Goal: Find specific page/section: Find specific page/section

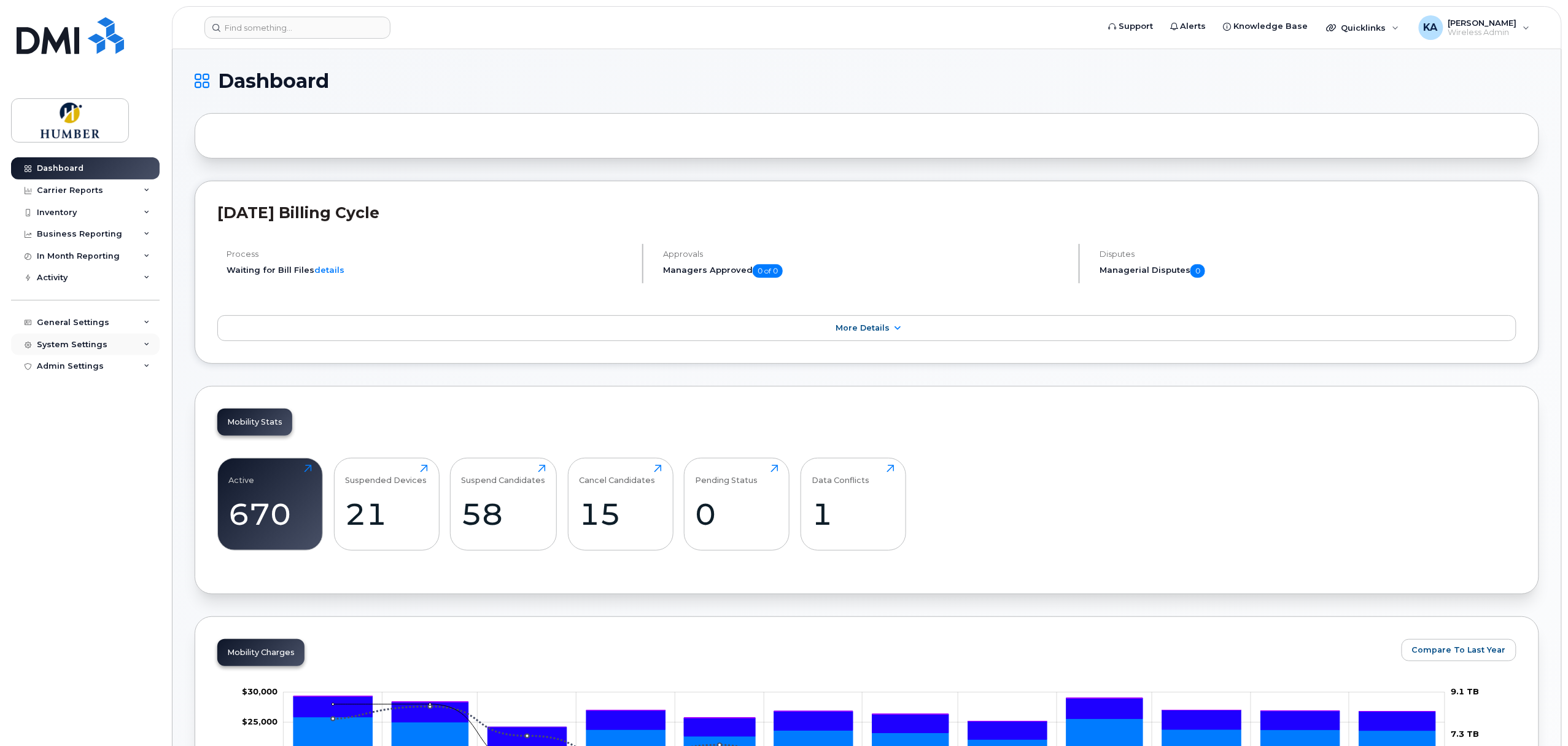
click at [82, 340] on div "System Settings" at bounding box center [72, 345] width 70 height 10
click at [76, 327] on div "General Settings" at bounding box center [85, 322] width 149 height 22
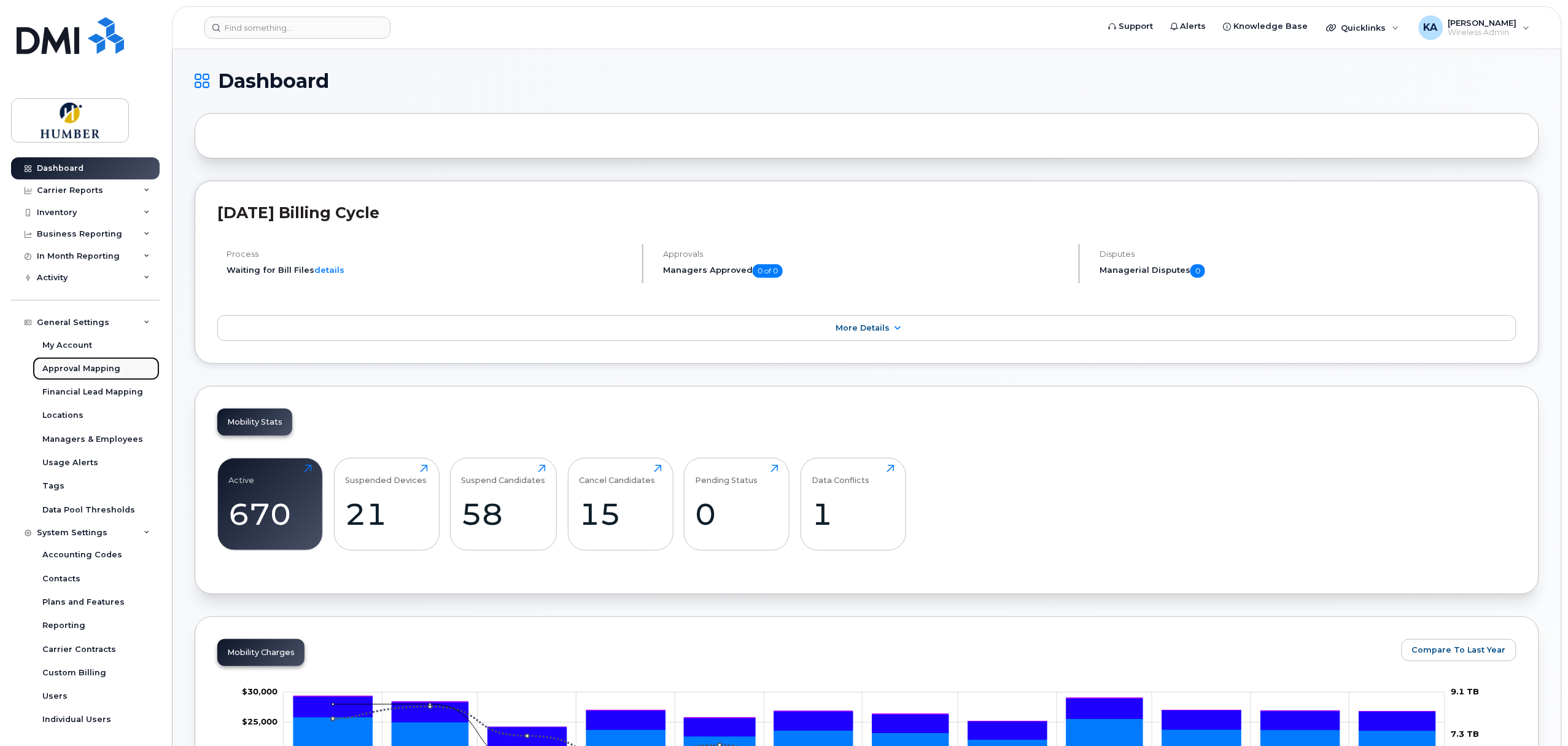
click at [71, 363] on div "Approval Mapping" at bounding box center [82, 369] width 78 height 11
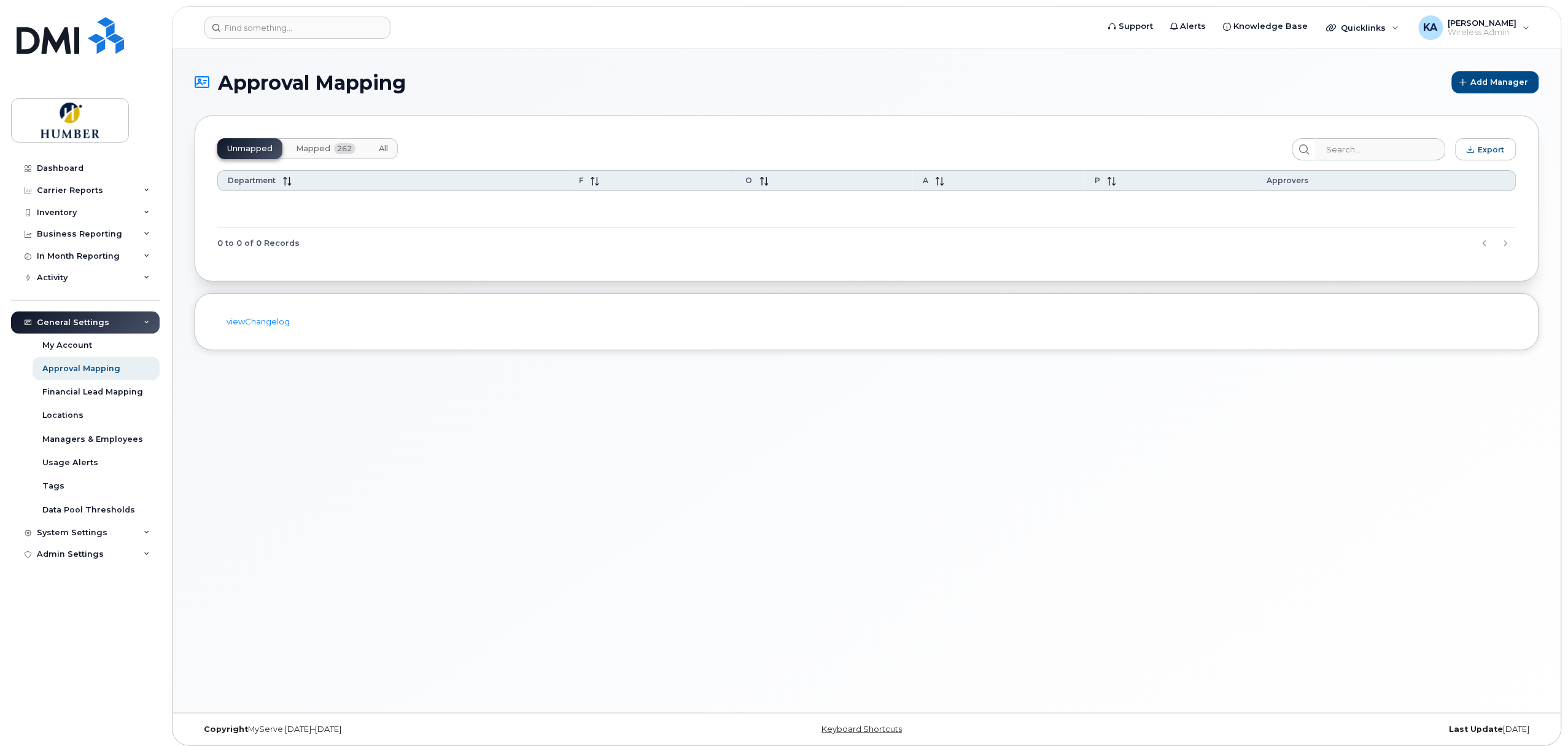
click at [311, 144] on span "Mapped" at bounding box center [313, 149] width 34 height 10
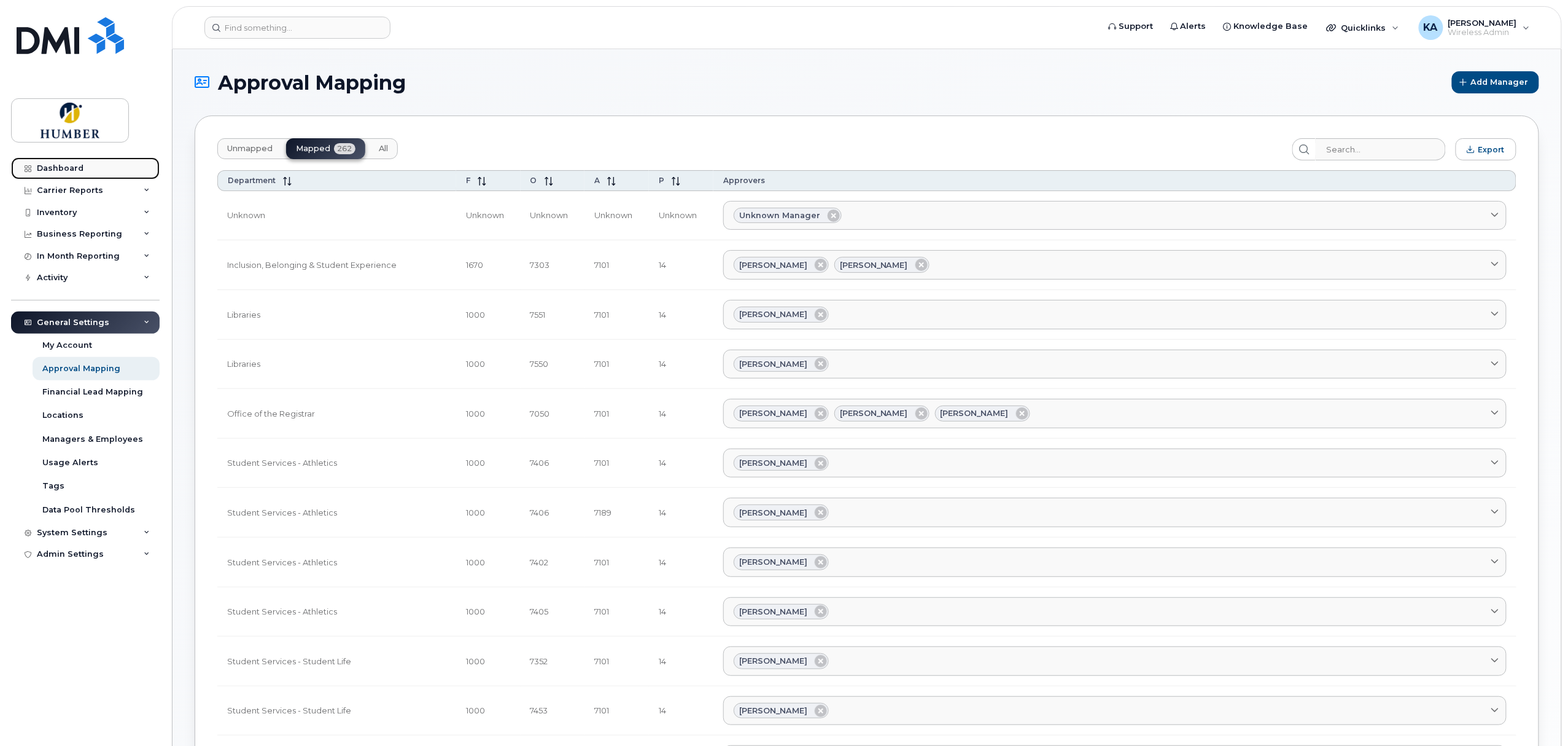
click at [73, 172] on div "Dashboard" at bounding box center [60, 169] width 47 height 10
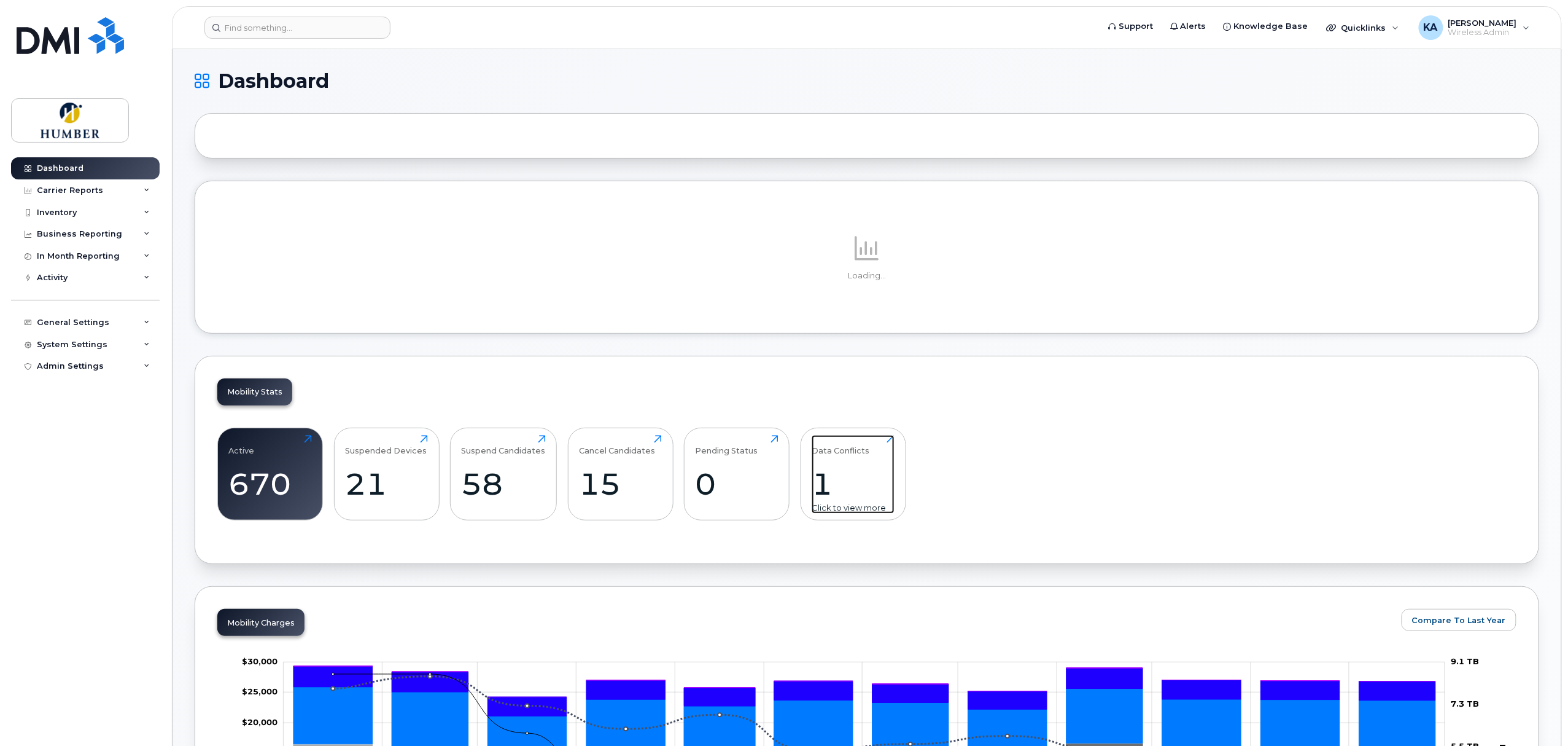
click at [822, 501] on div "1" at bounding box center [853, 484] width 83 height 36
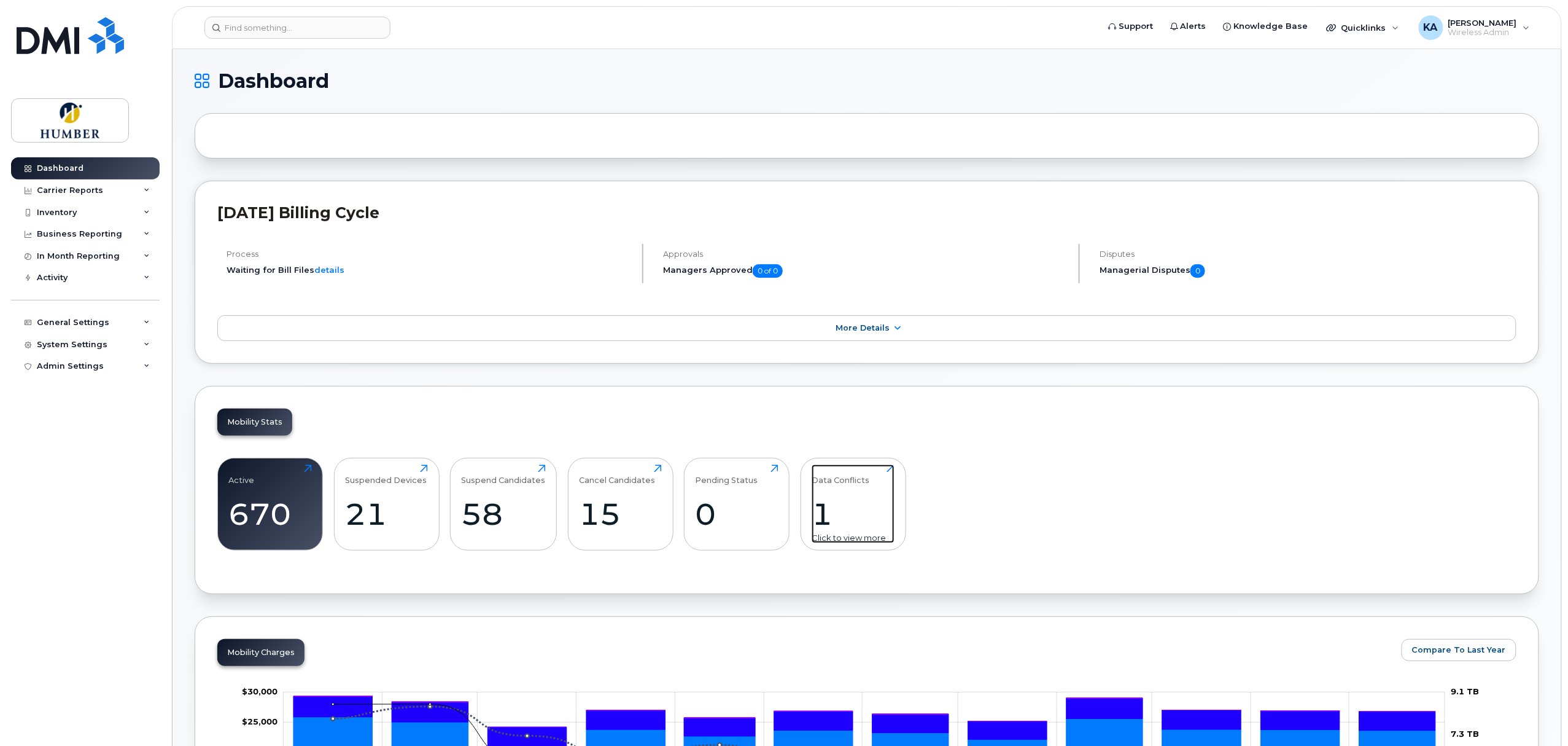
click at [822, 493] on div "Data Conflicts 1 Click to view more" at bounding box center [853, 503] width 83 height 79
click at [827, 511] on div "1" at bounding box center [853, 513] width 83 height 36
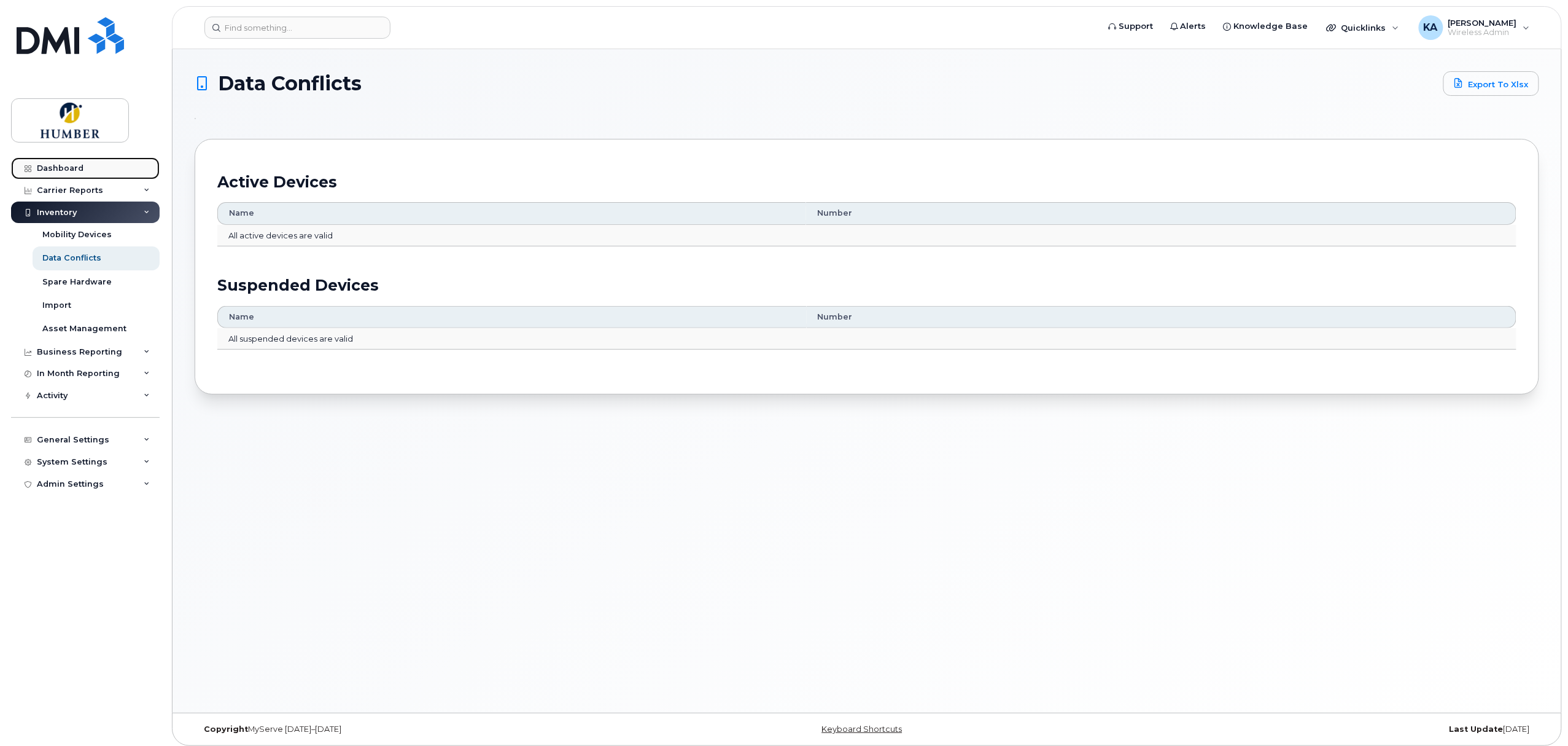
click at [74, 168] on div "Dashboard" at bounding box center [60, 169] width 47 height 10
